Goal: Task Accomplishment & Management: Complete application form

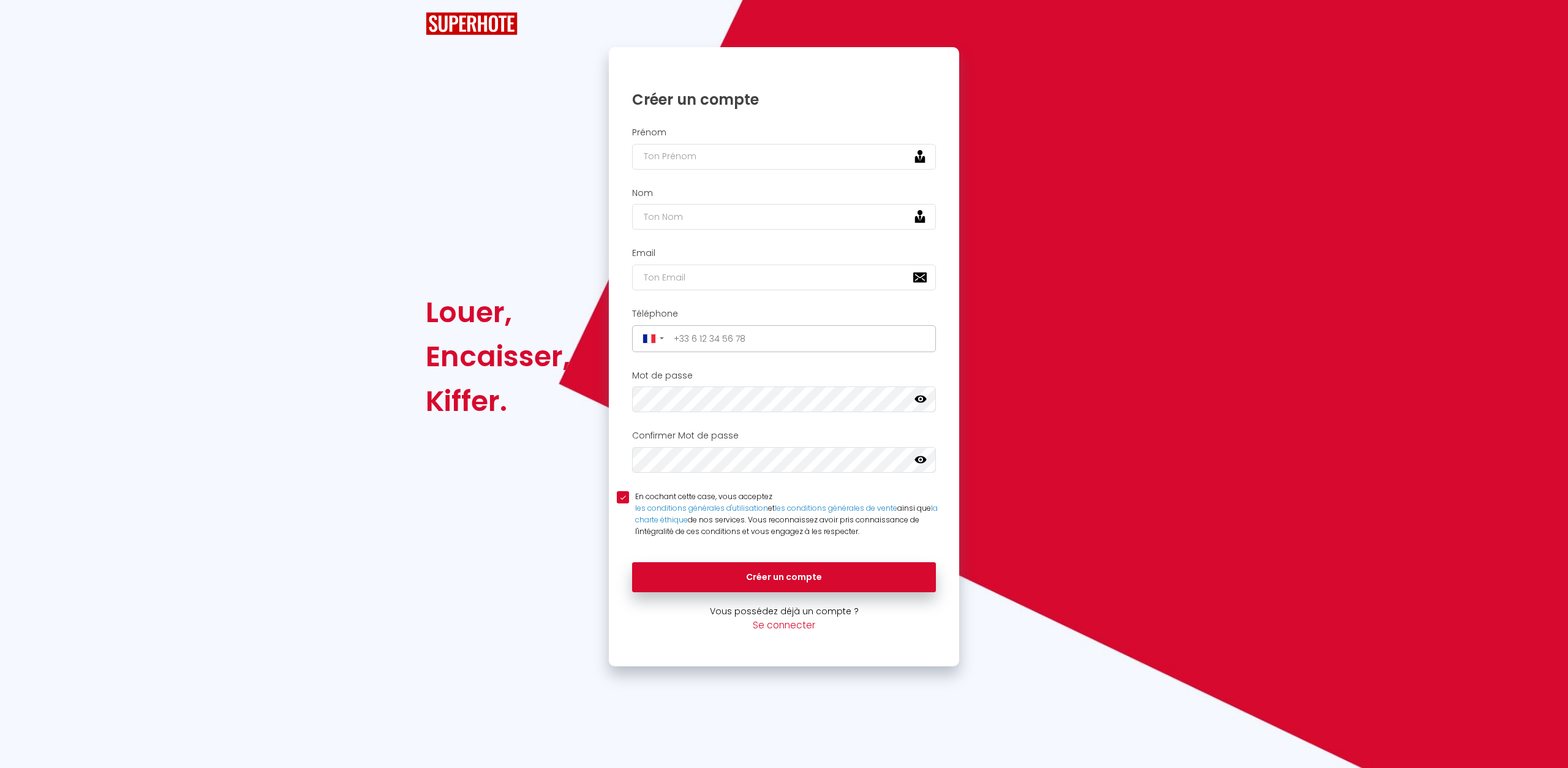
click at [462, 16] on img at bounding box center [472, 24] width 92 height 23
click at [467, 18] on img at bounding box center [472, 24] width 92 height 23
click at [624, 497] on input "En cochant cette case, vous acceptez les conditions générales d'utilisation et …" at bounding box center [784, 496] width 335 height 12
checkbox input "false"
click at [509, 361] on div "Encaisser," at bounding box center [499, 356] width 145 height 44
